Goal: Task Accomplishment & Management: Manage account settings

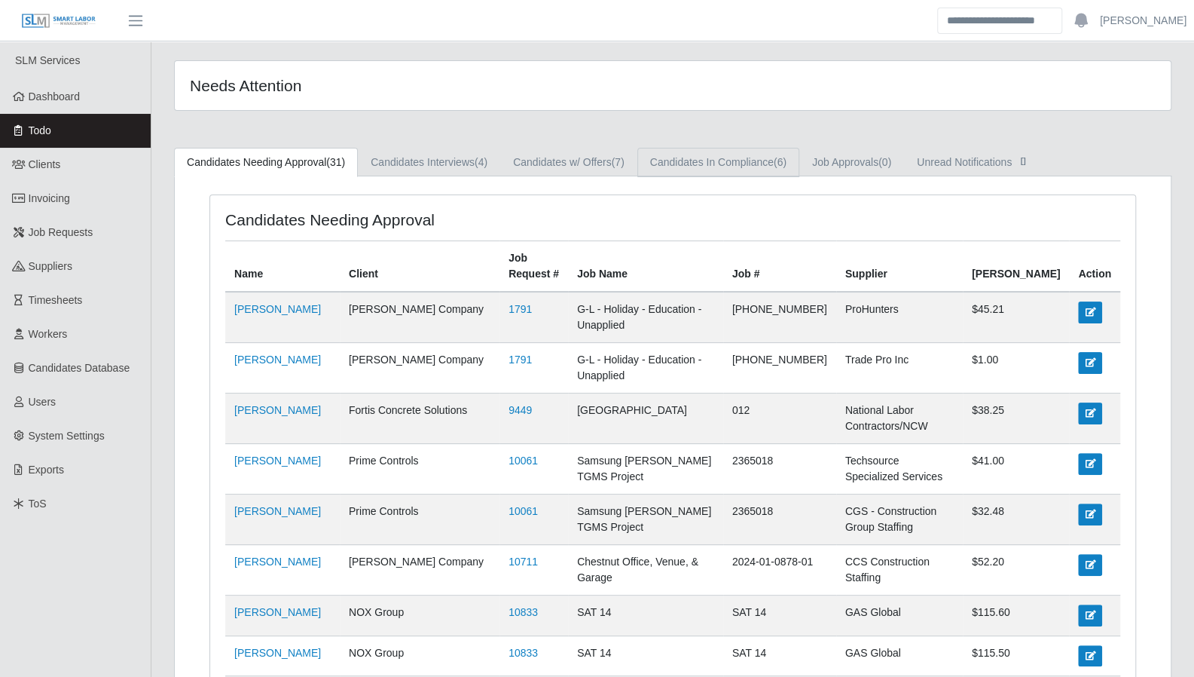
click at [765, 163] on link "Candidates In Compliance (6)" at bounding box center [718, 162] width 162 height 29
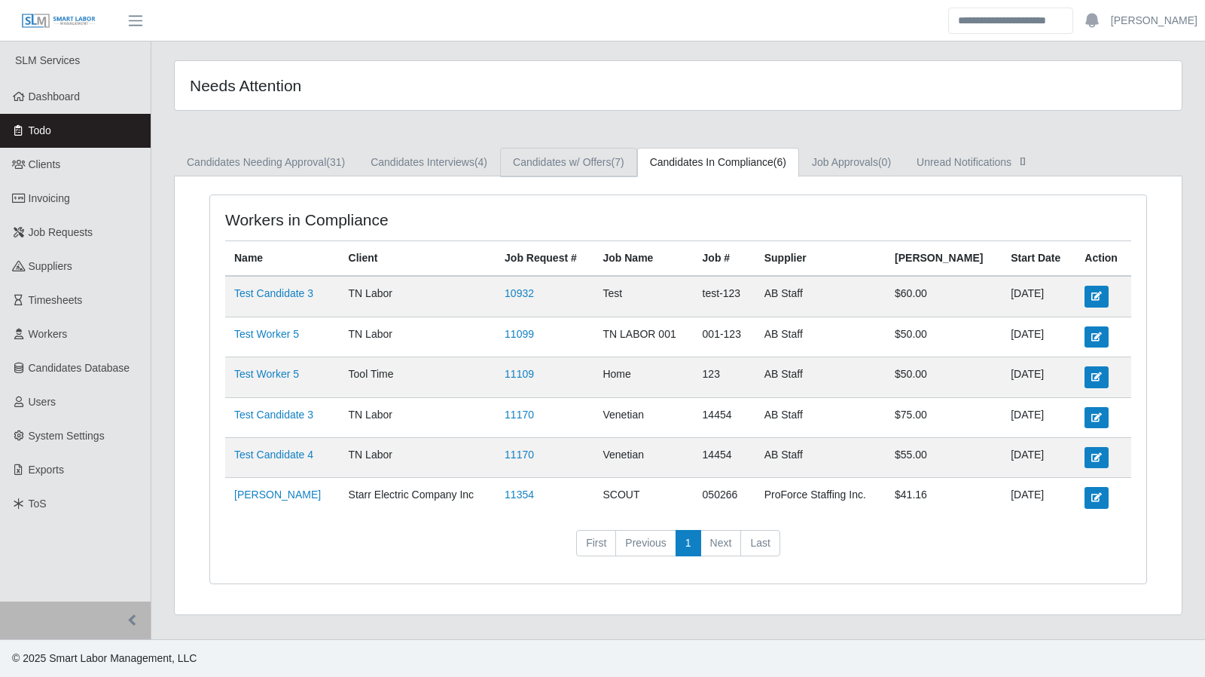
click at [588, 155] on link "Candidates w/ Offers (7)" at bounding box center [568, 162] width 137 height 29
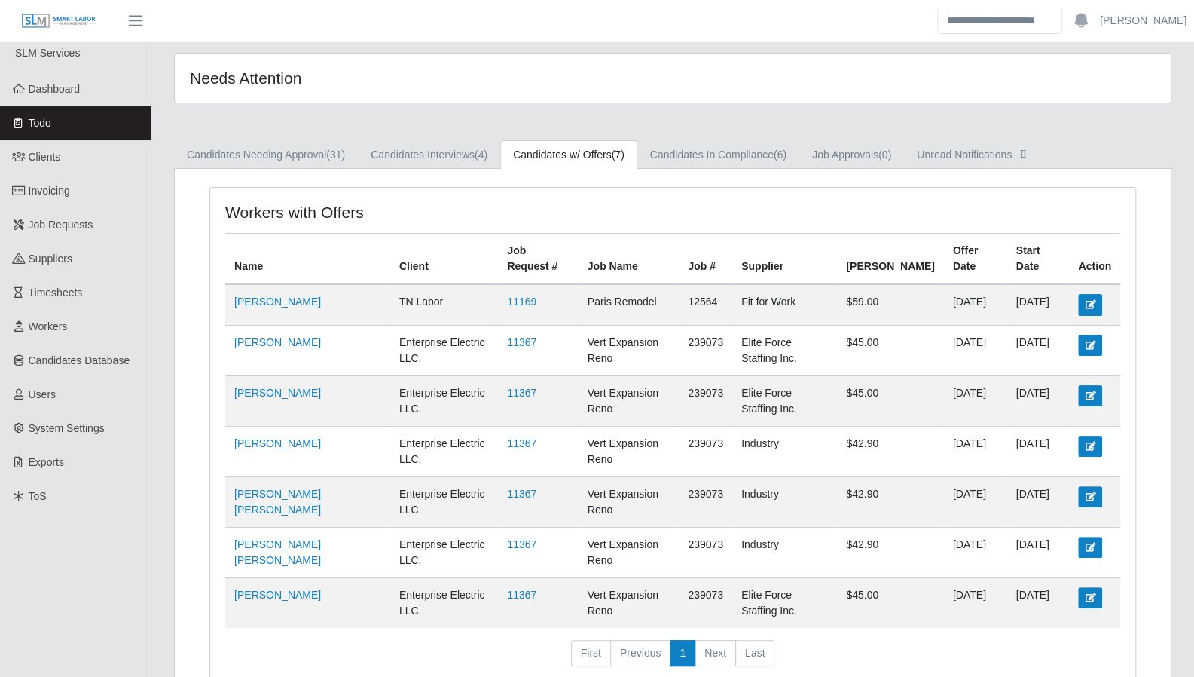
scroll to position [8, 0]
click at [309, 154] on link "Candidates Needing Approval (31)" at bounding box center [266, 154] width 184 height 29
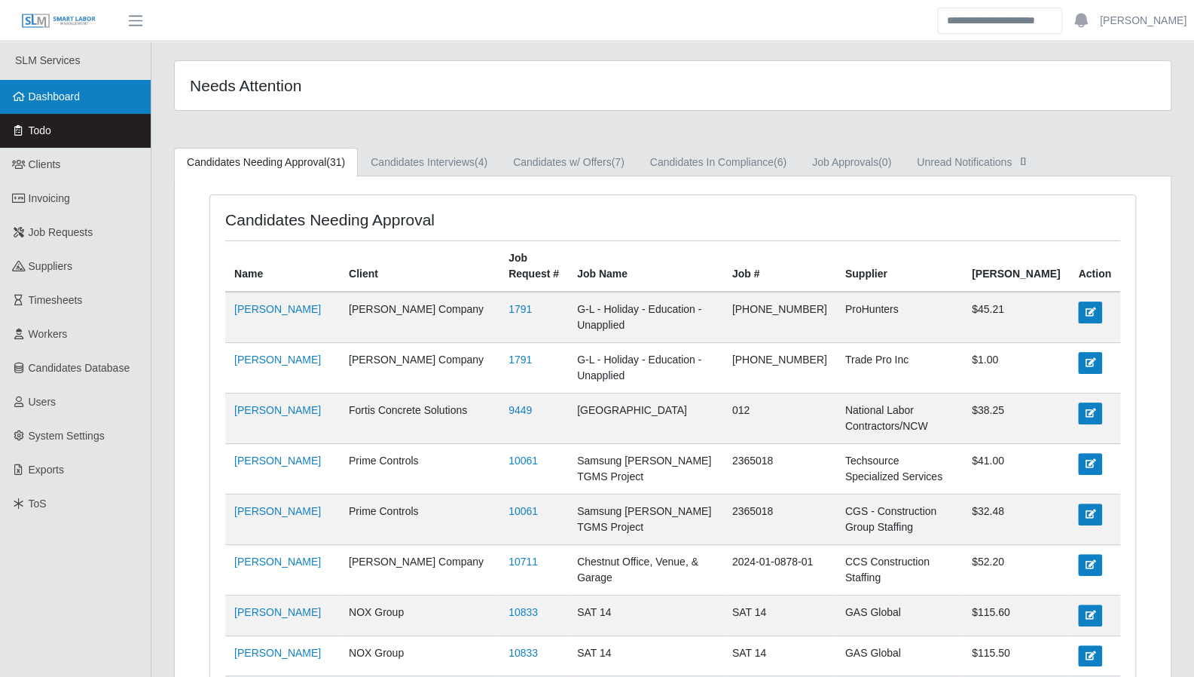
click at [68, 99] on span "Dashboard" at bounding box center [55, 96] width 52 height 12
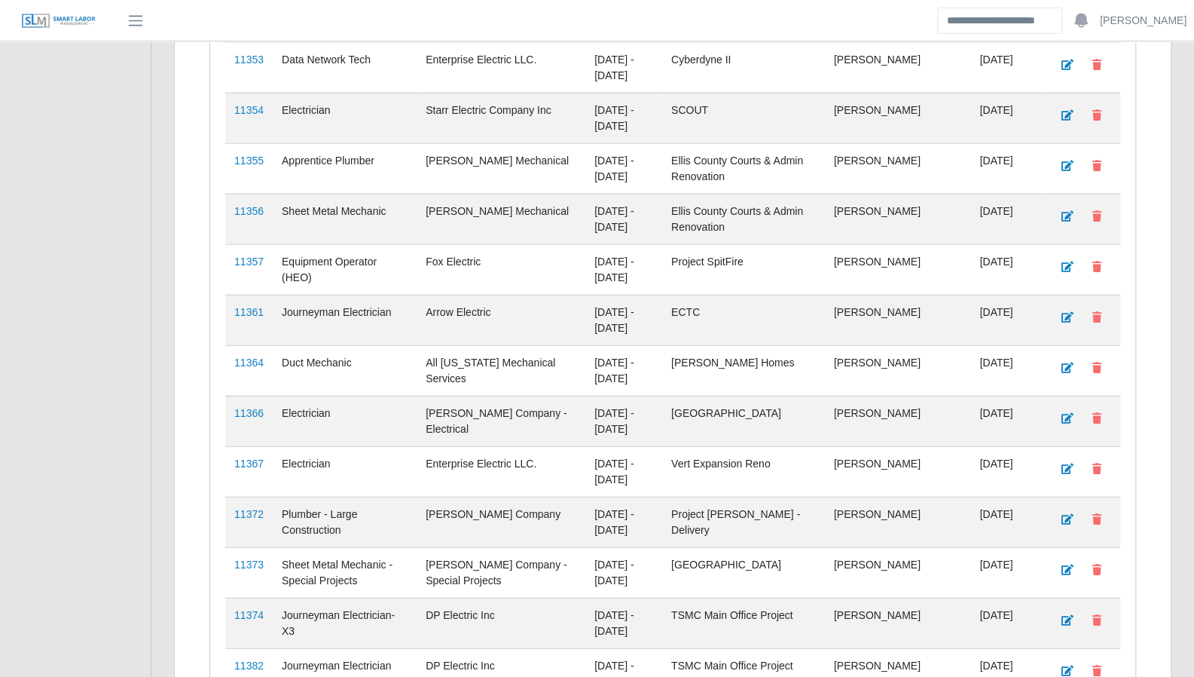
scroll to position [2153, 0]
click at [258, 102] on link "11354" at bounding box center [248, 108] width 29 height 12
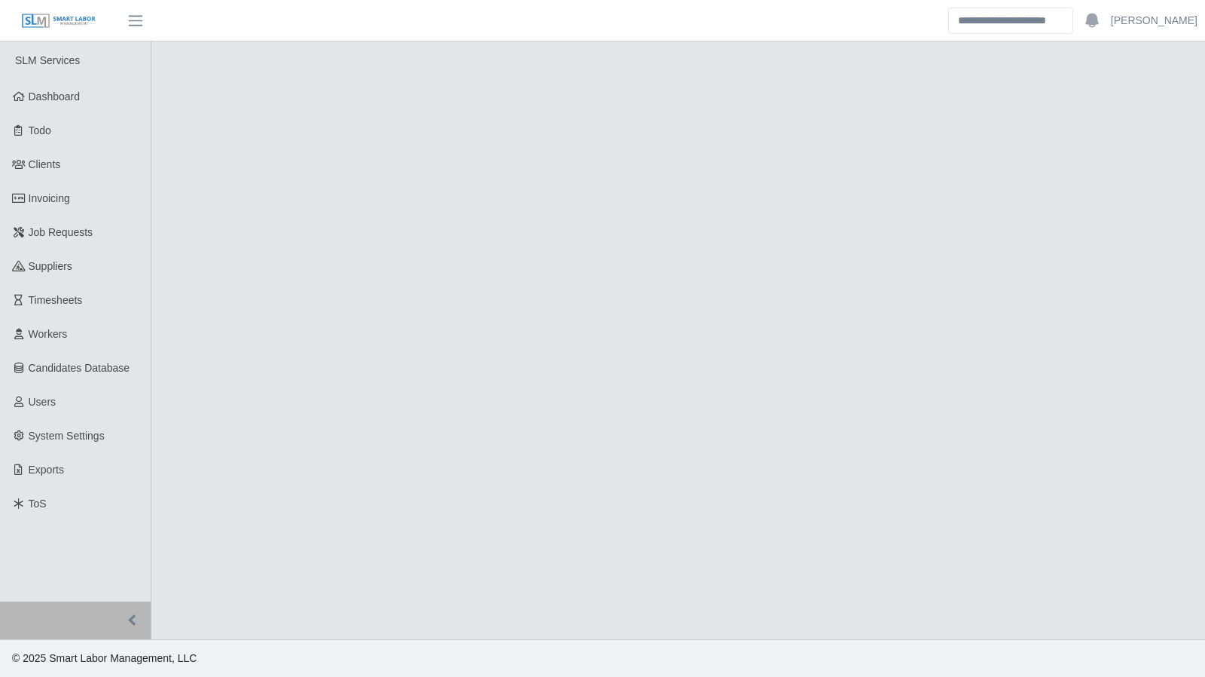
select select "****"
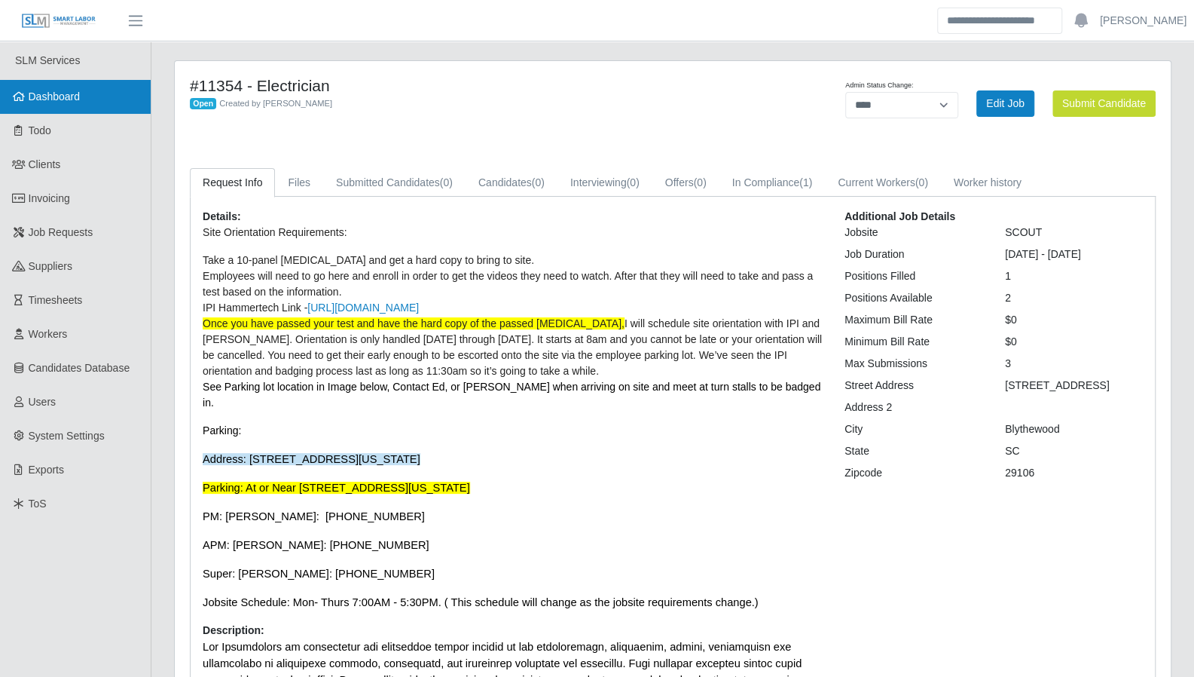
click at [90, 90] on link "Dashboard" at bounding box center [75, 97] width 151 height 34
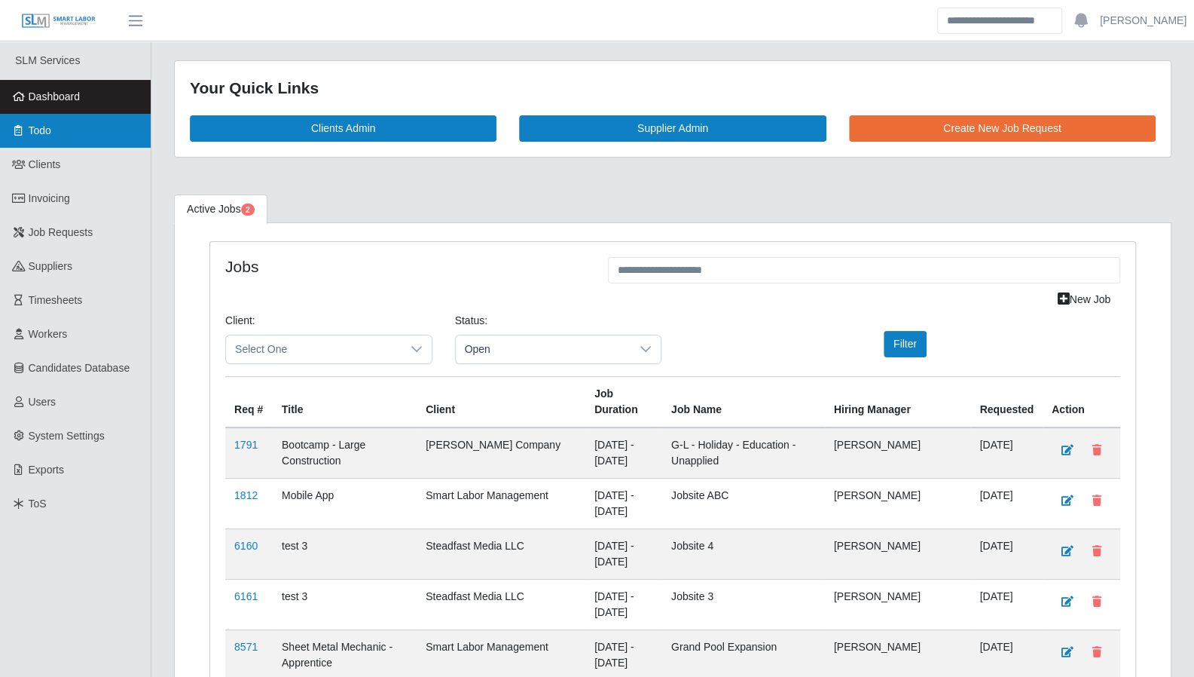
click at [54, 130] on link "Todo" at bounding box center [75, 131] width 151 height 34
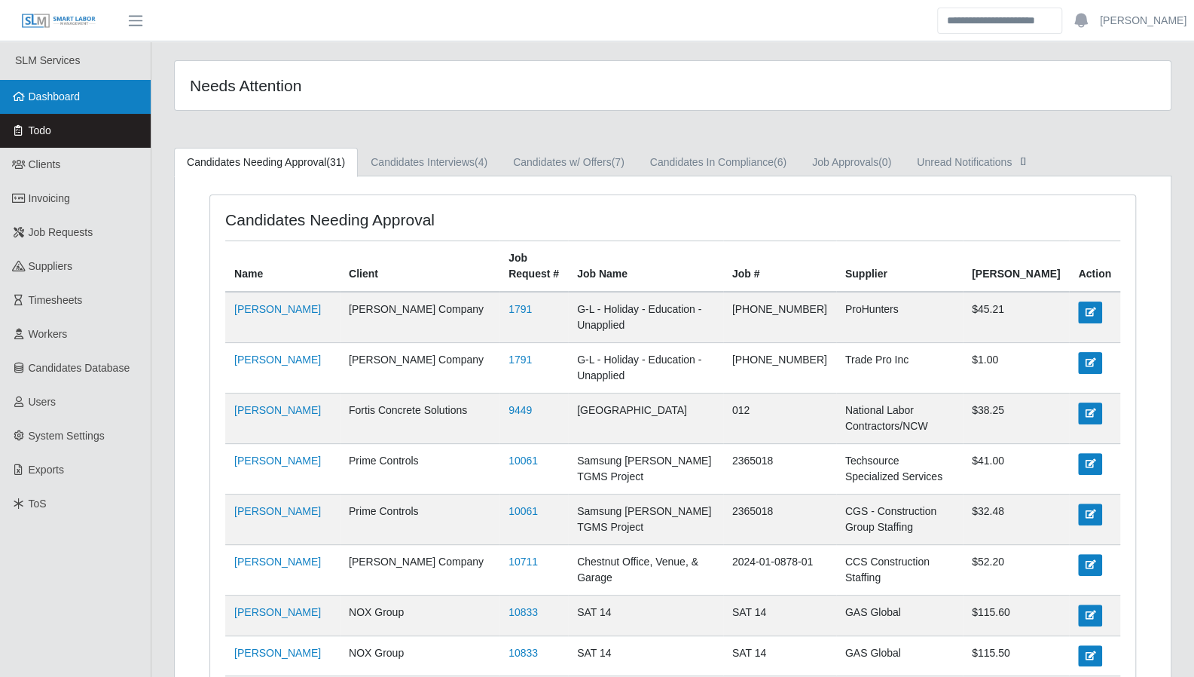
click at [60, 88] on link "Dashboard" at bounding box center [75, 97] width 151 height 34
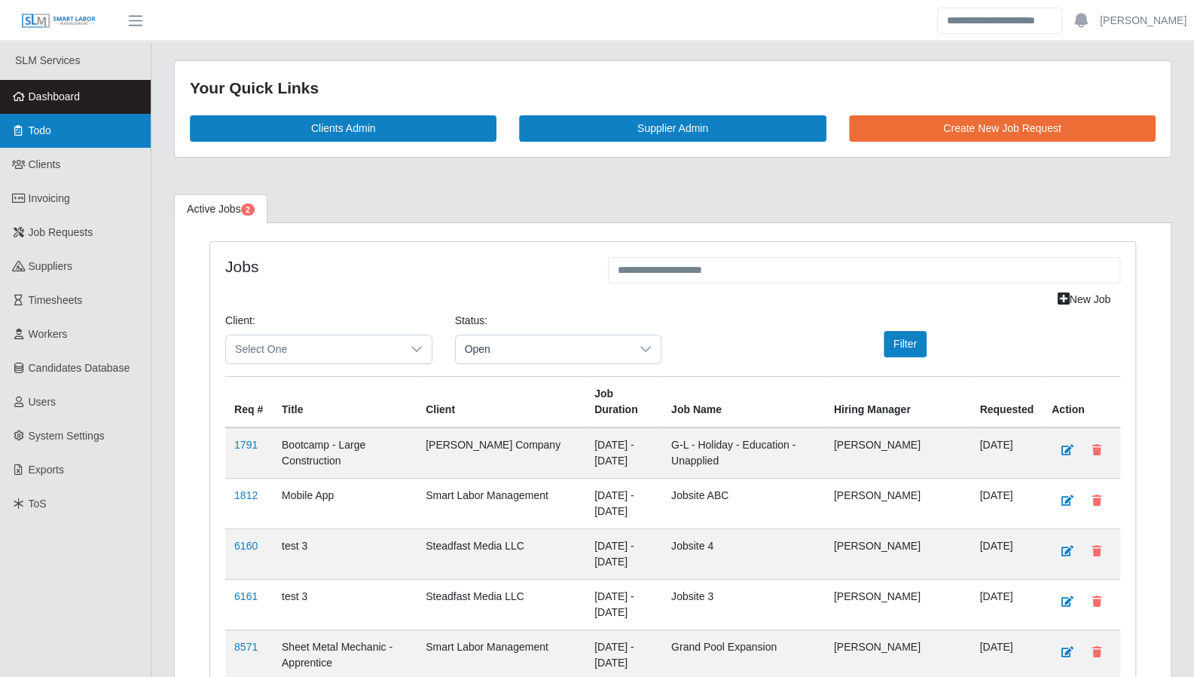
click at [60, 138] on link "Todo" at bounding box center [75, 131] width 151 height 34
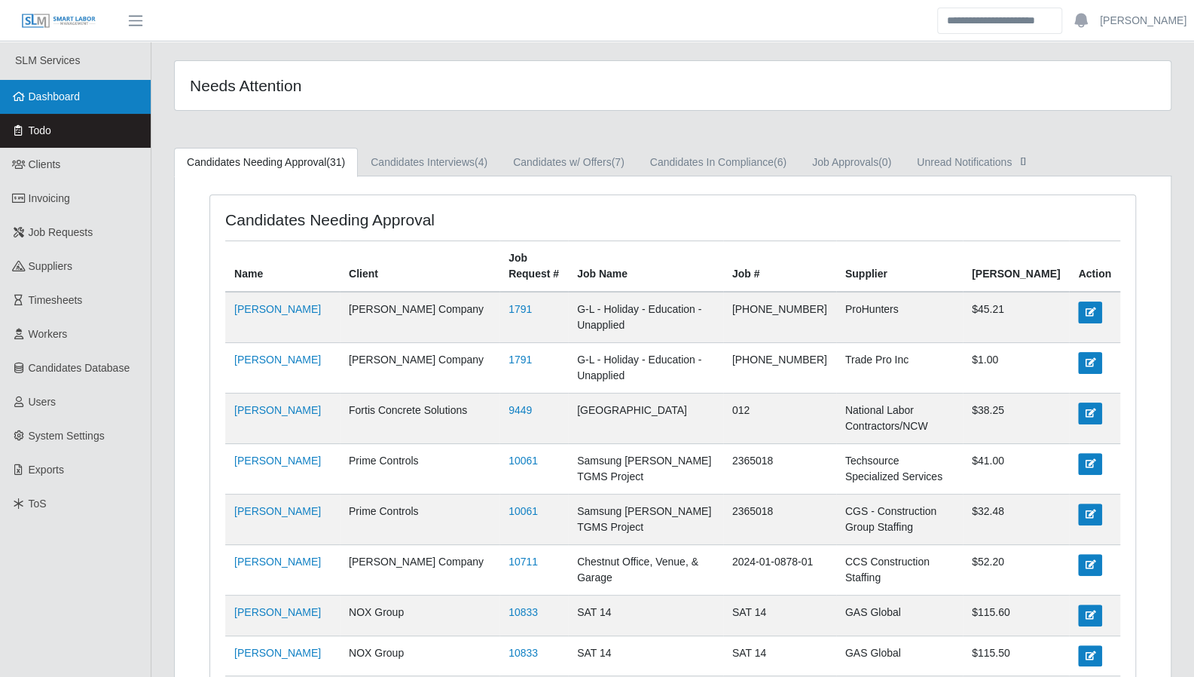
click at [70, 102] on span "Dashboard" at bounding box center [55, 96] width 52 height 12
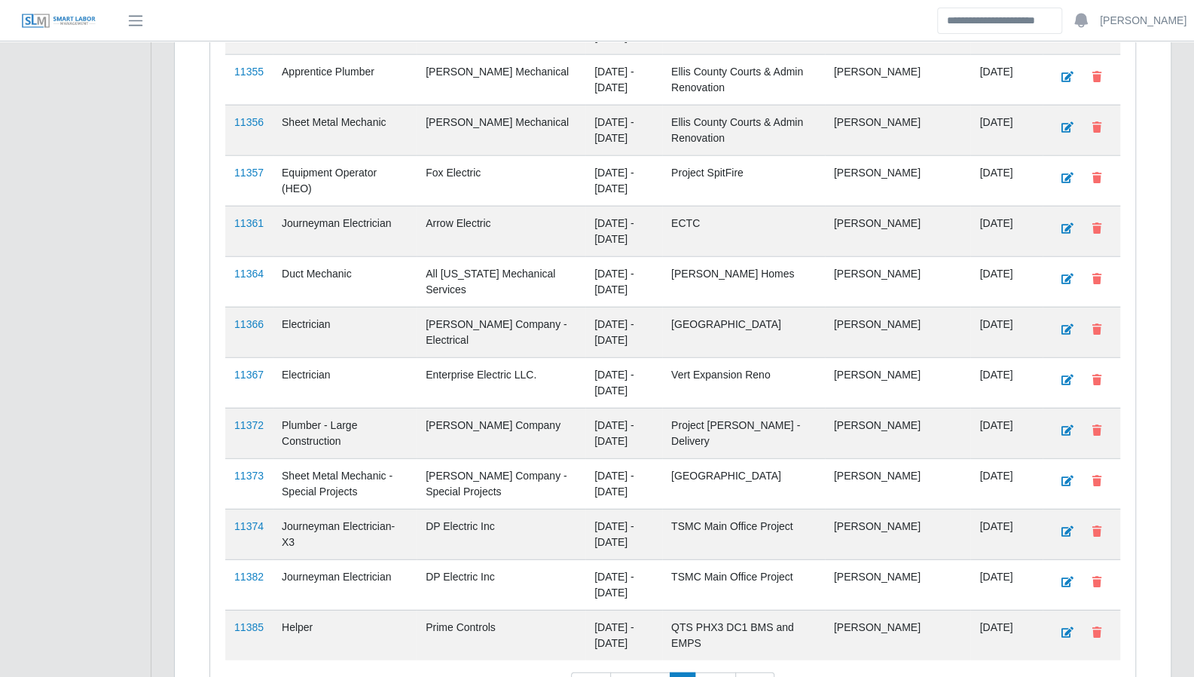
scroll to position [2326, 0]
